Goal: Information Seeking & Learning: Learn about a topic

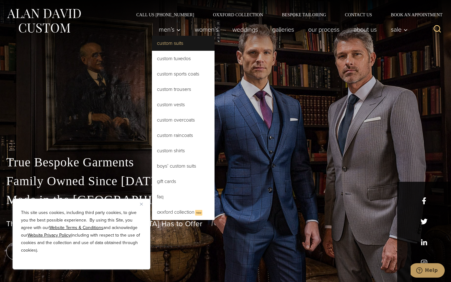
click at [172, 47] on link "Custom Suits" at bounding box center [183, 43] width 63 height 15
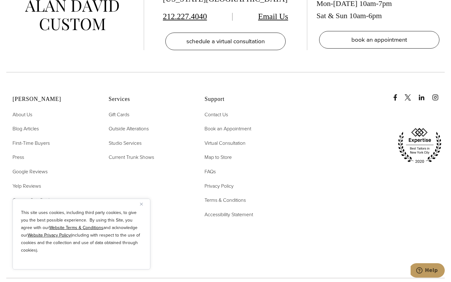
scroll to position [3788, 0]
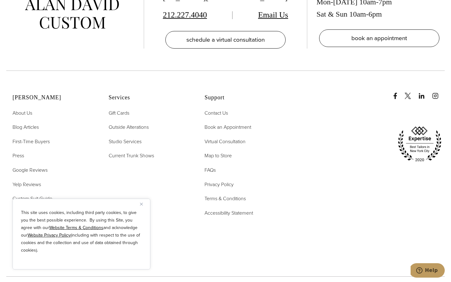
click at [44, 195] on span "Custom Suit Guide" at bounding box center [33, 198] width 40 height 7
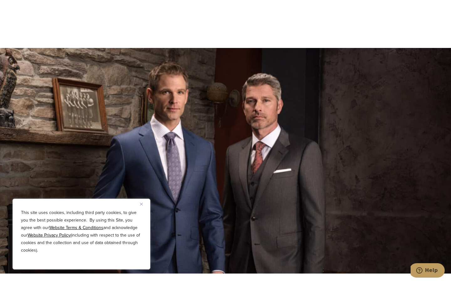
scroll to position [1541, 0]
